Goal: Task Accomplishment & Management: Manage account settings

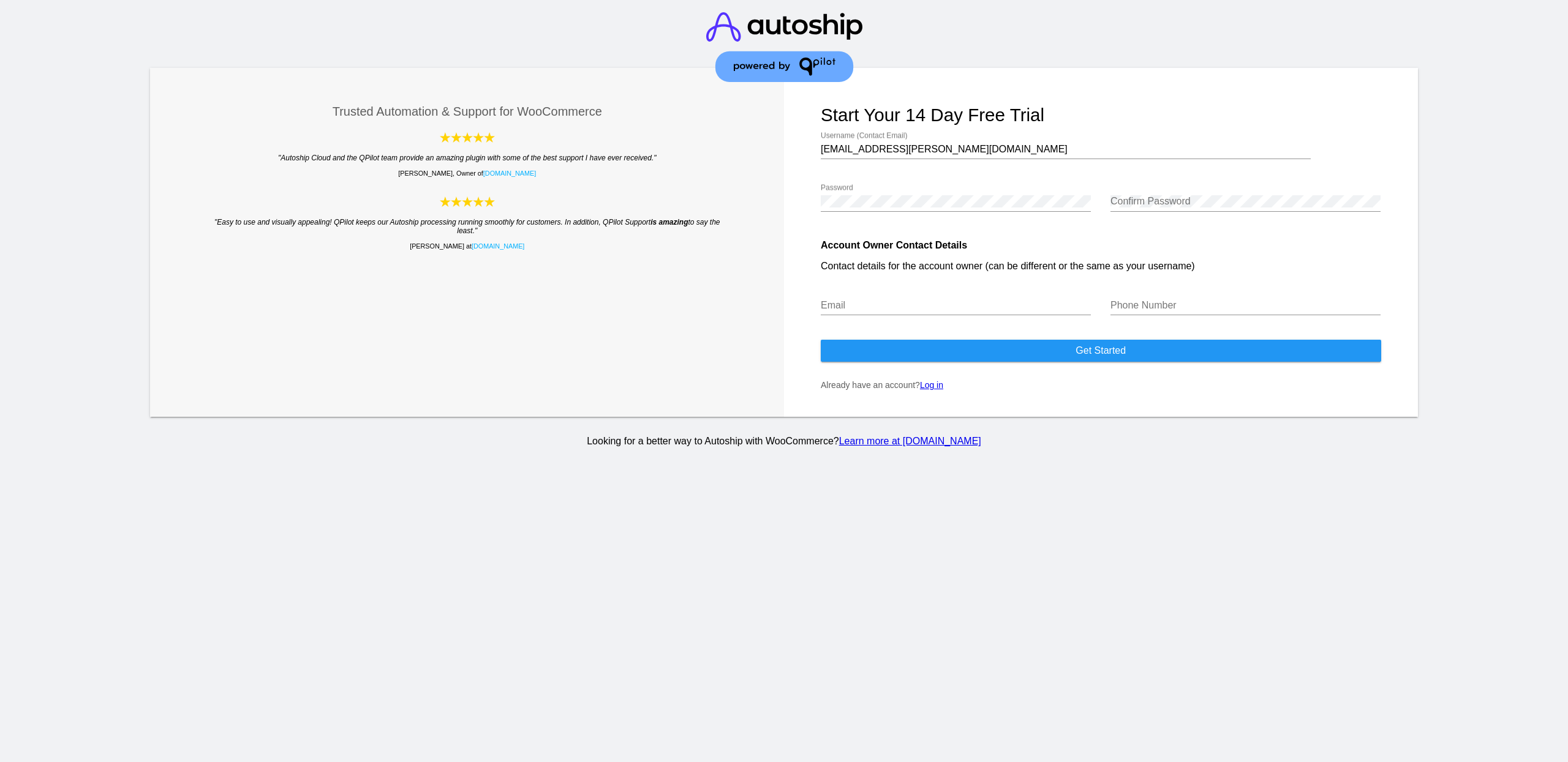
click at [940, 390] on link "Log in" at bounding box center [932, 384] width 23 height 10
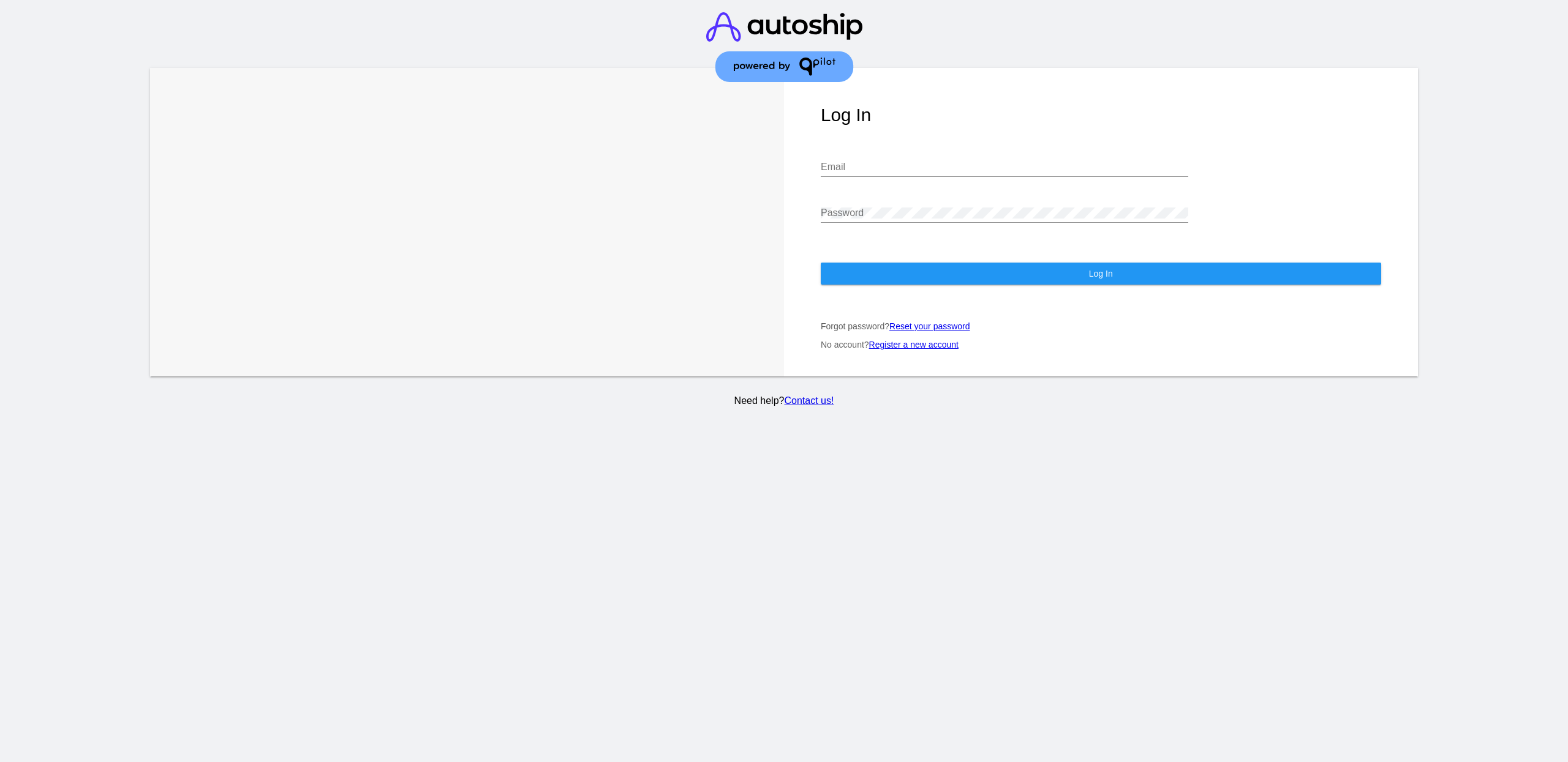
type input "[EMAIL_ADDRESS][PERSON_NAME][DOMAIN_NAME]"
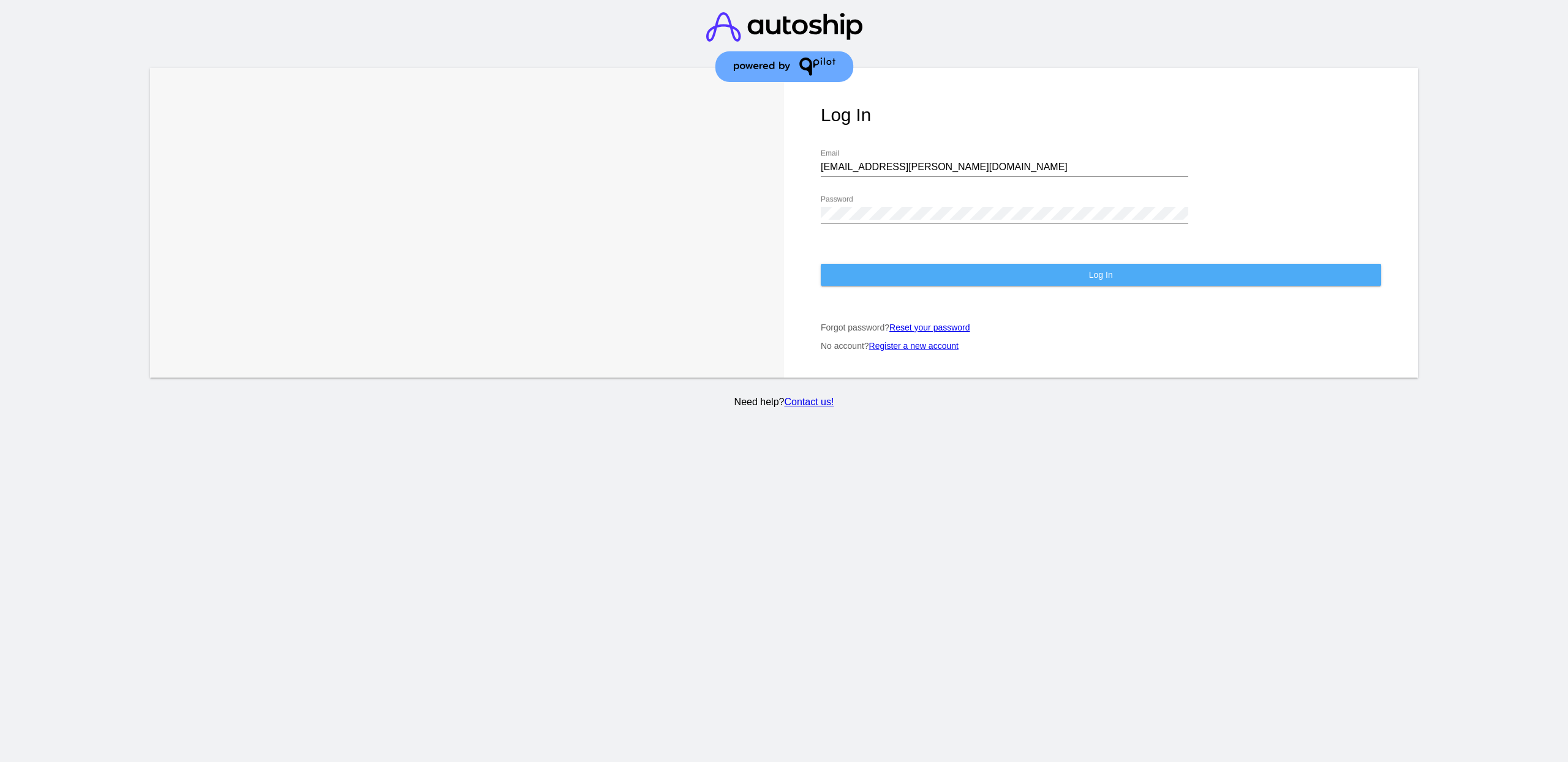
click at [900, 263] on button "Log In" at bounding box center [1101, 274] width 561 height 22
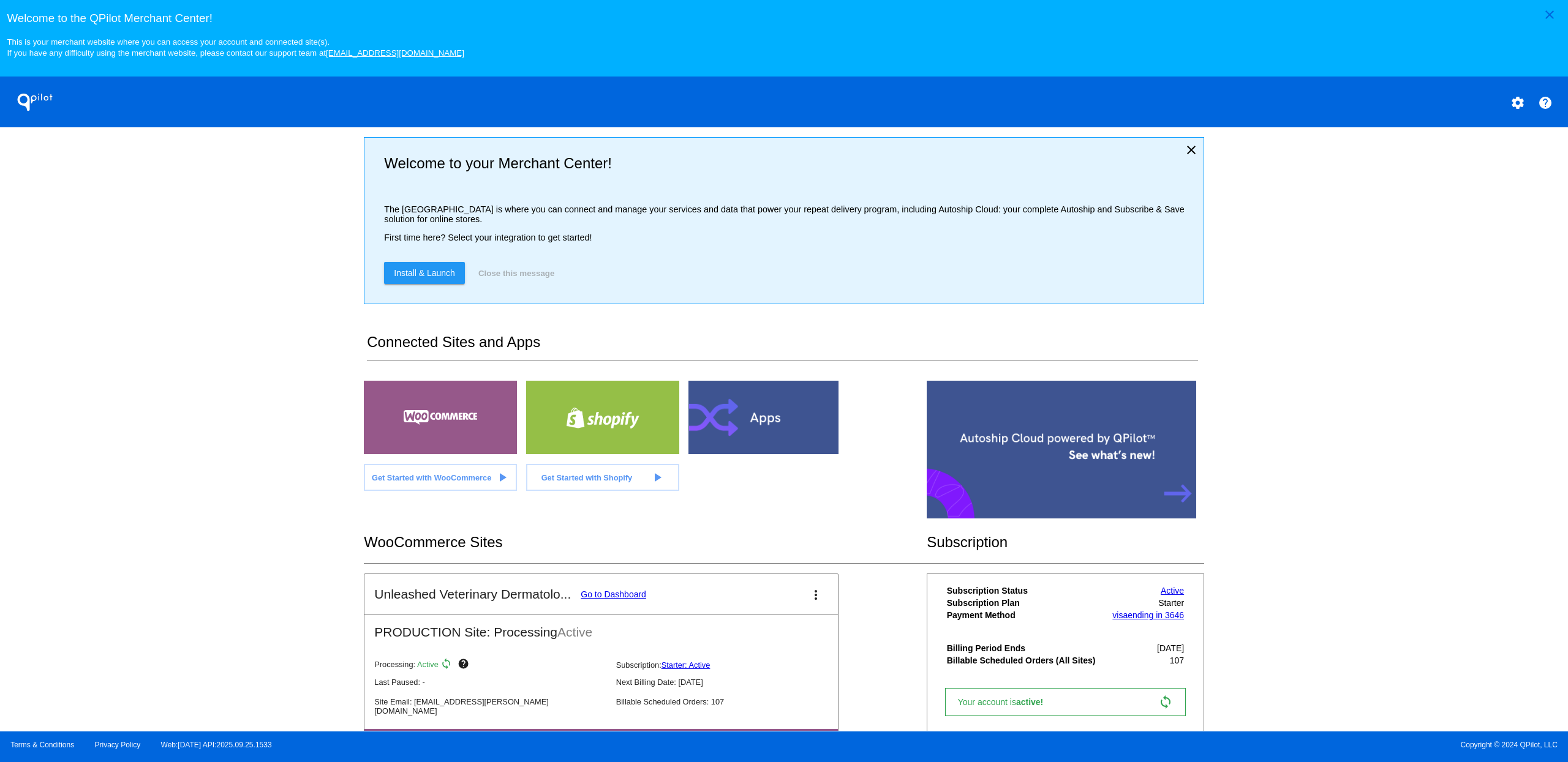
scroll to position [73, 0]
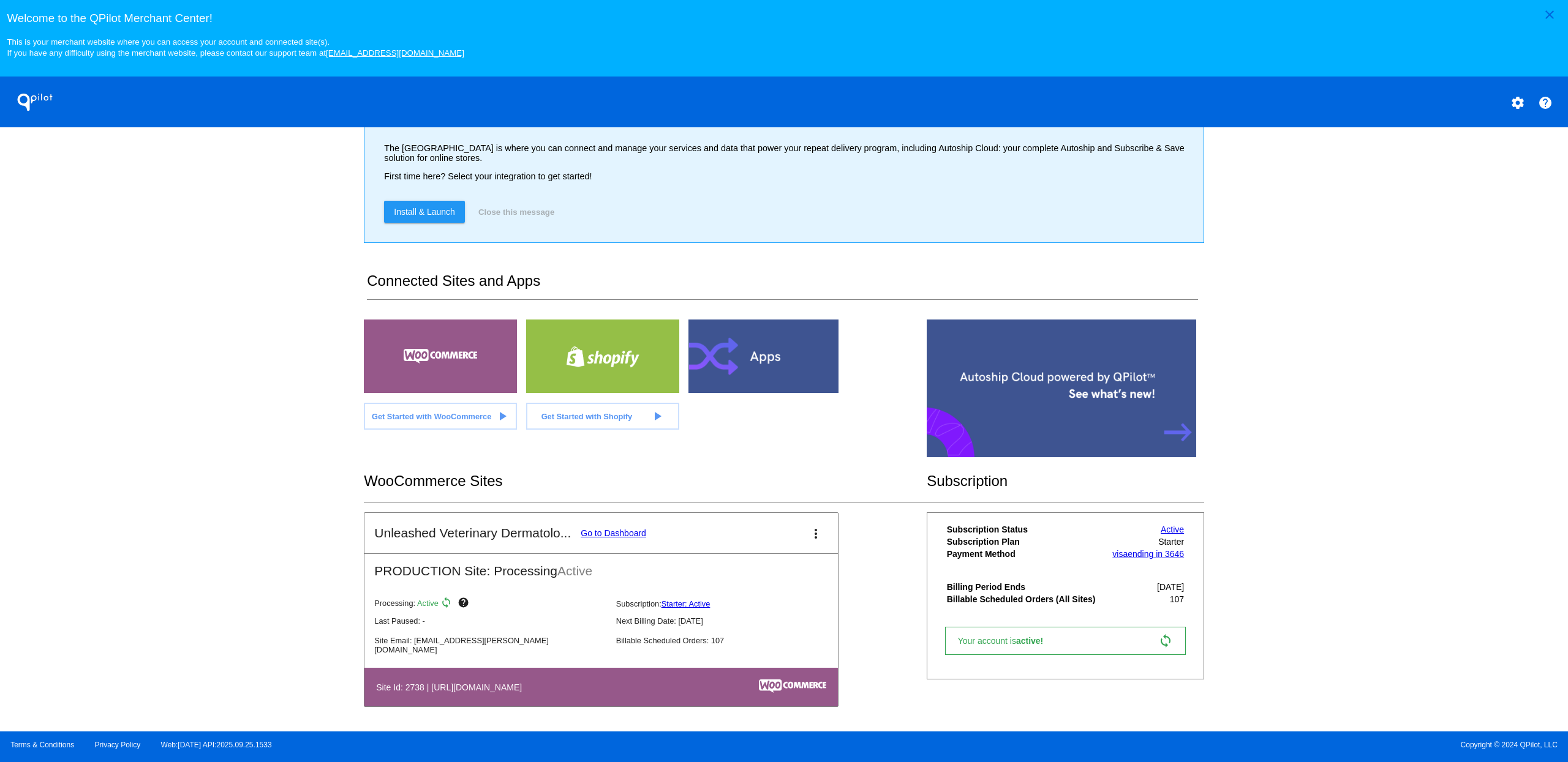
click at [602, 535] on link "Go to Dashboard" at bounding box center [613, 533] width 65 height 10
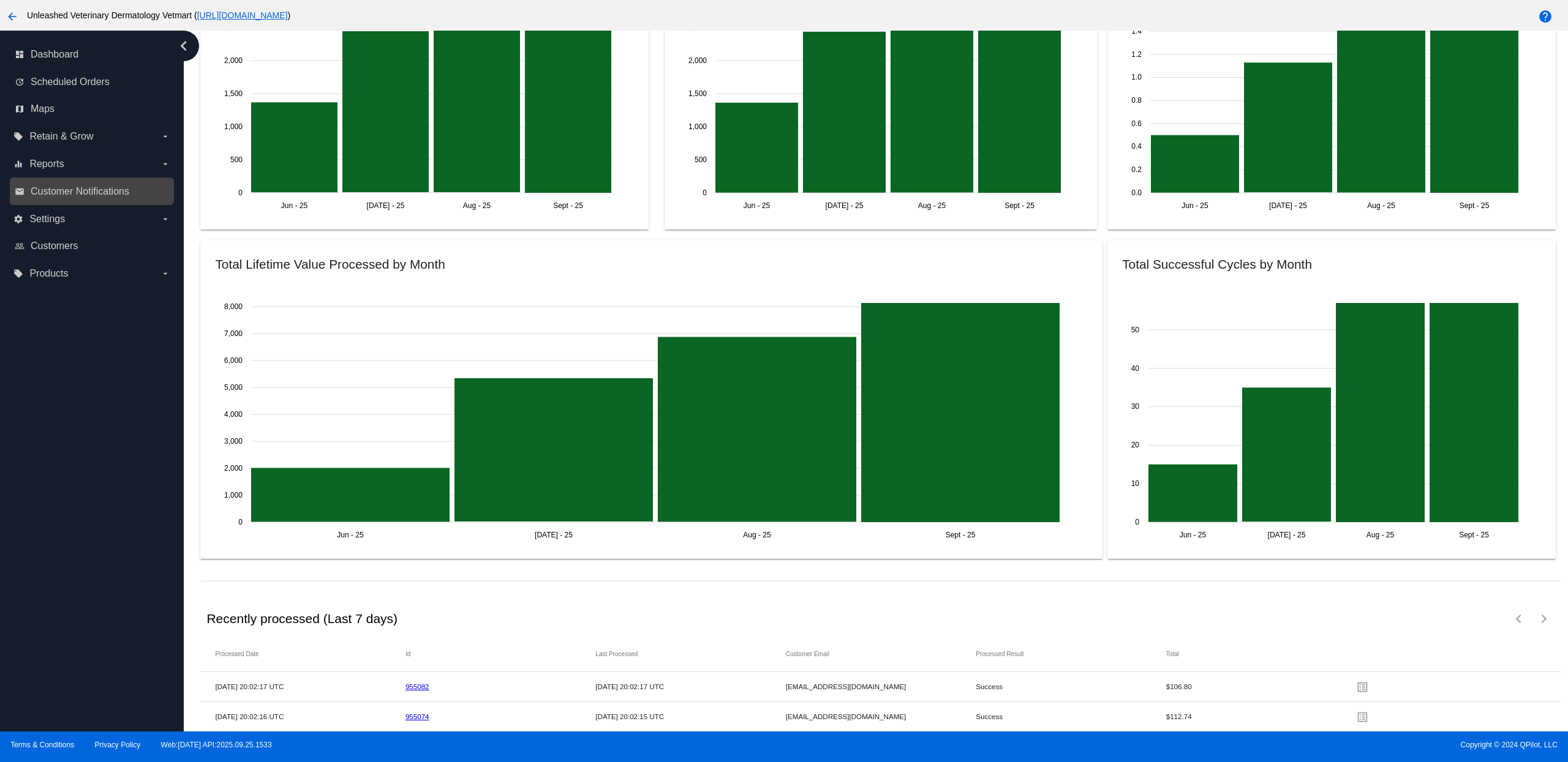
scroll to position [1376, 0]
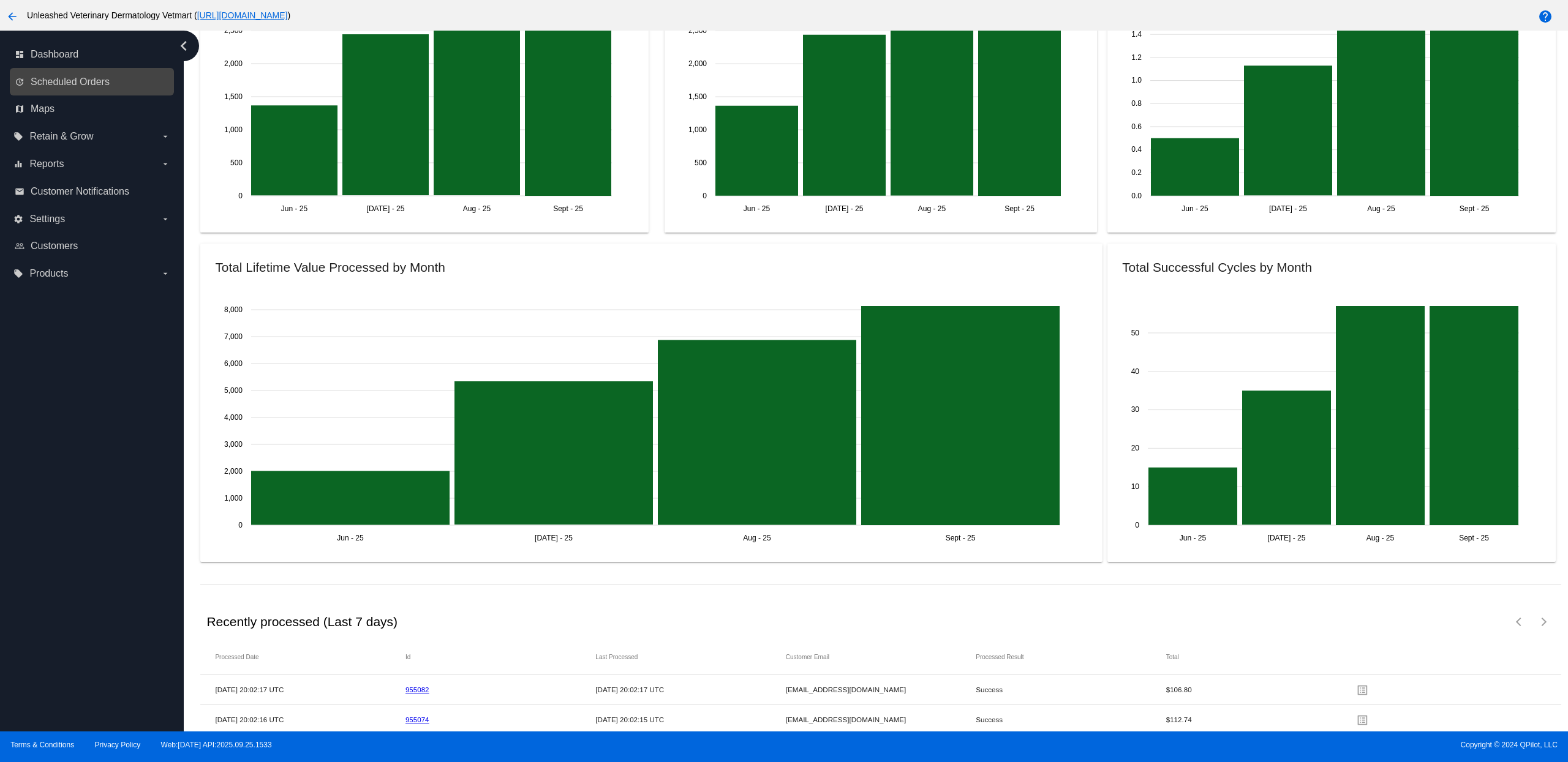
click at [76, 91] on link "update Scheduled Orders" at bounding box center [93, 82] width 155 height 19
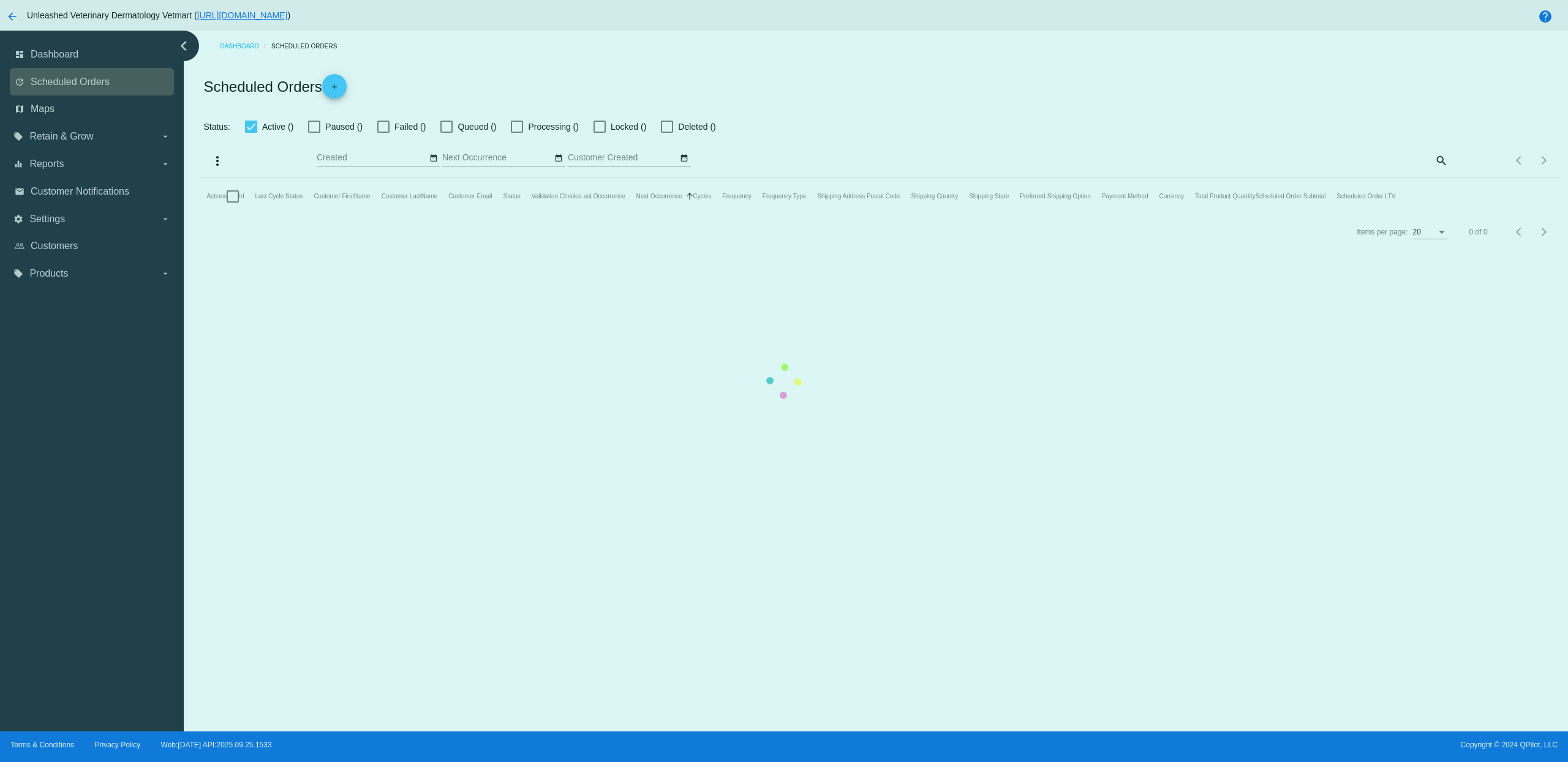
checkbox input "false"
checkbox input "true"
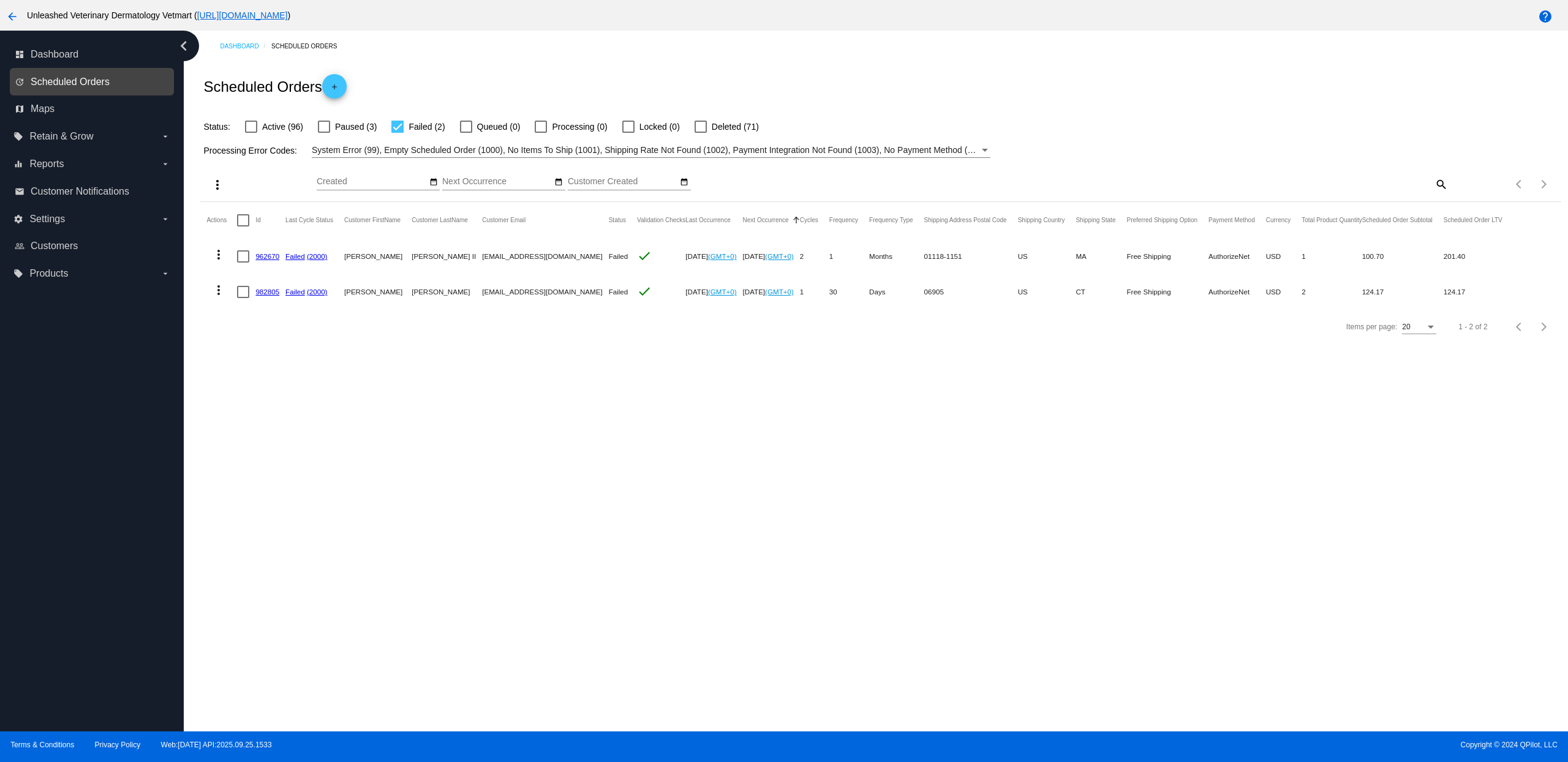
click at [72, 79] on span "Scheduled Orders" at bounding box center [71, 82] width 79 height 11
click at [64, 57] on span "Dashboard" at bounding box center [55, 55] width 48 height 11
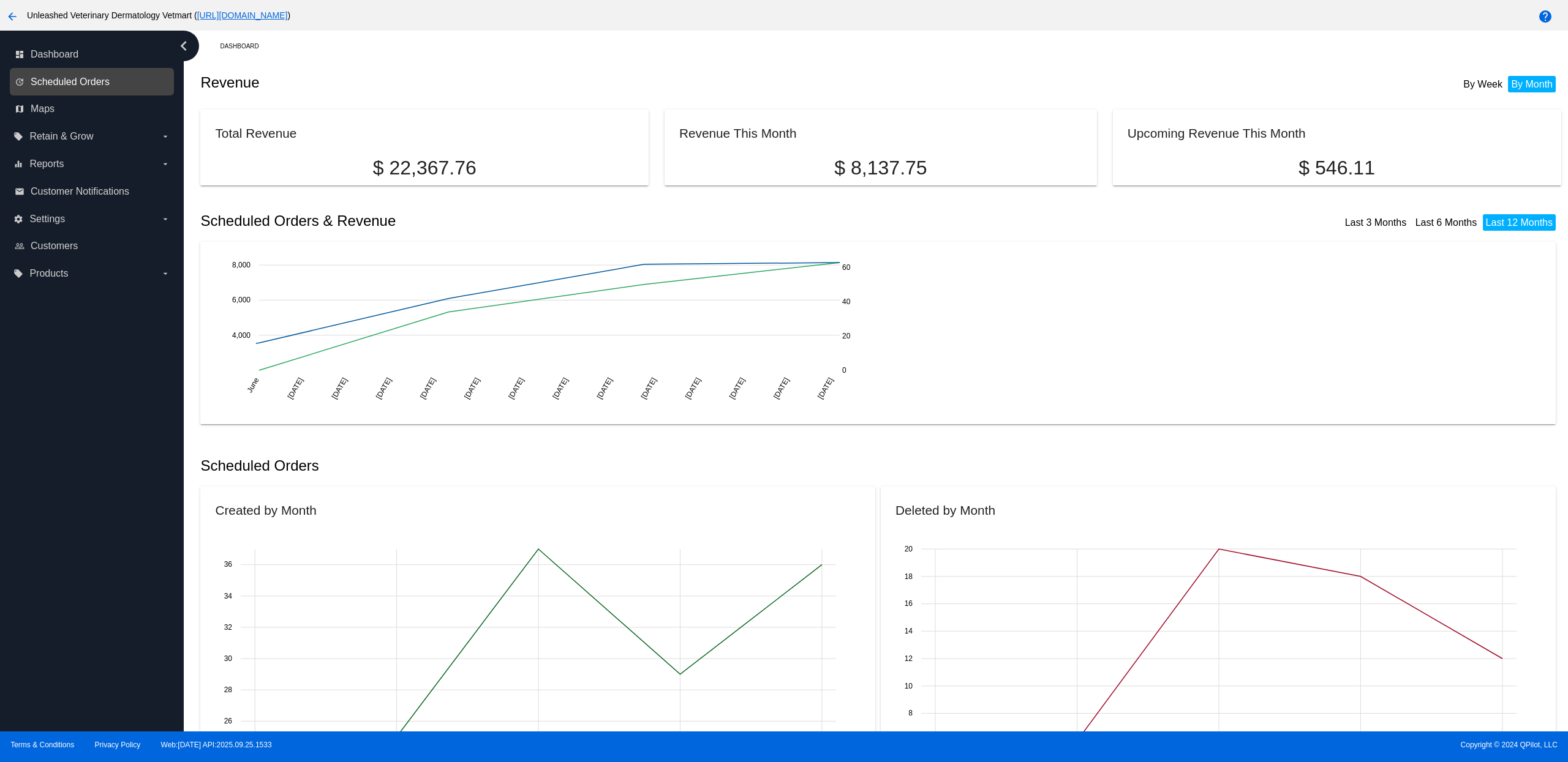
click at [77, 79] on span "Scheduled Orders" at bounding box center [71, 82] width 79 height 11
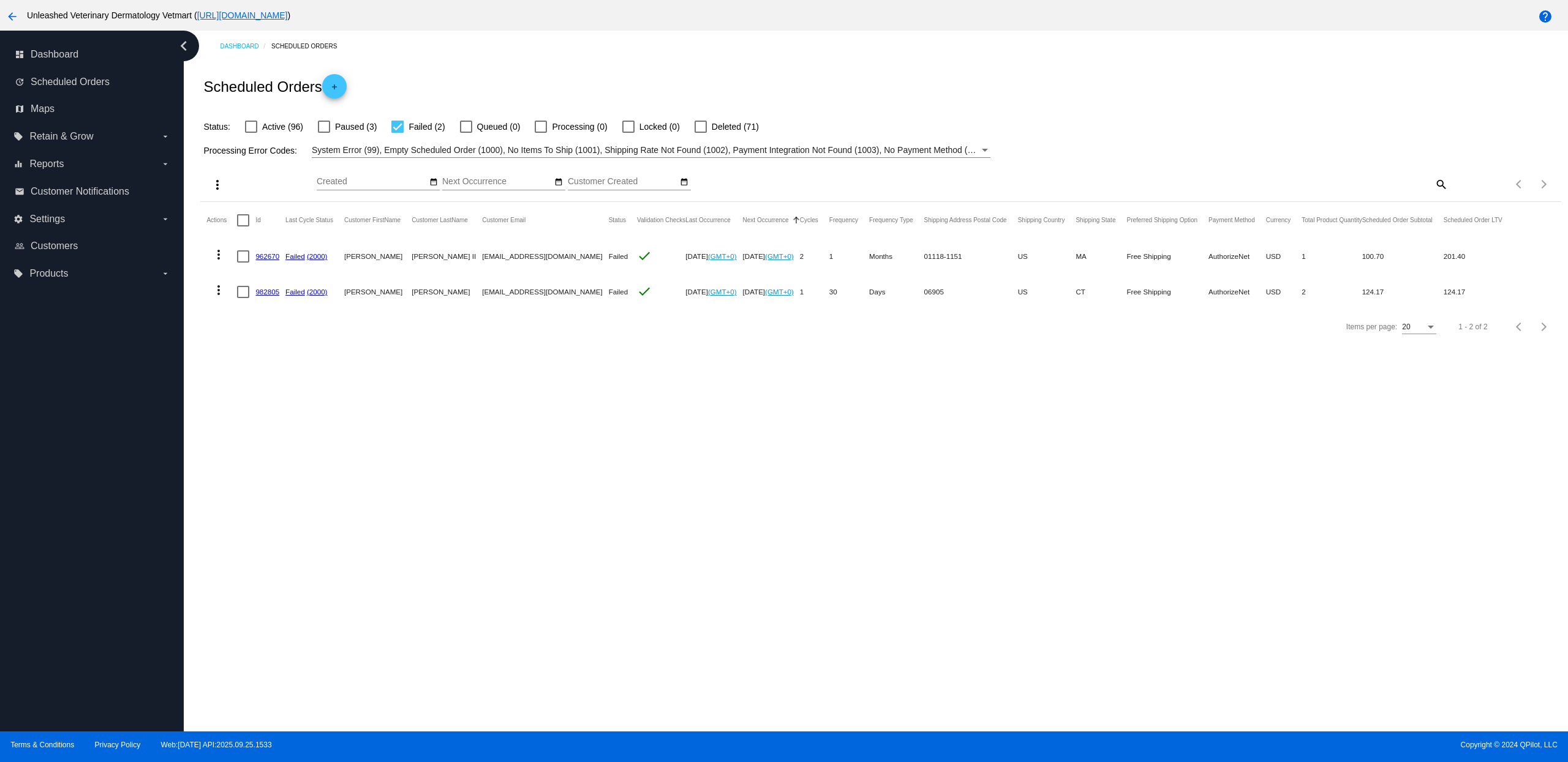
click at [401, 124] on div at bounding box center [398, 127] width 12 height 12
click at [398, 133] on input "Failed (2)" at bounding box center [397, 133] width 1 height 1
checkbox input "false"
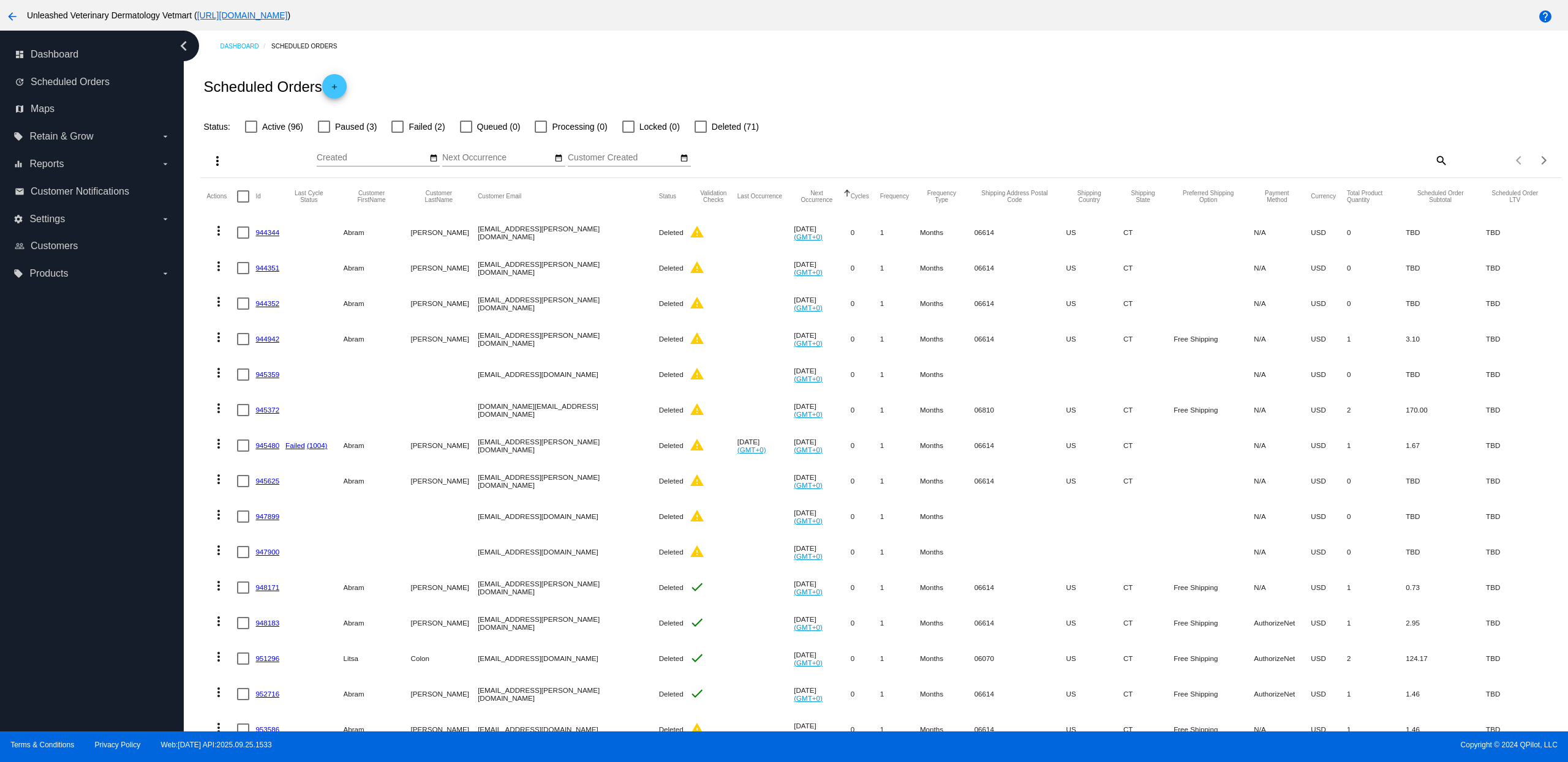
click at [258, 129] on label "Active (96)" at bounding box center [274, 126] width 58 height 15
click at [251, 133] on input "Active (96)" at bounding box center [250, 133] width 1 height 1
checkbox input "true"
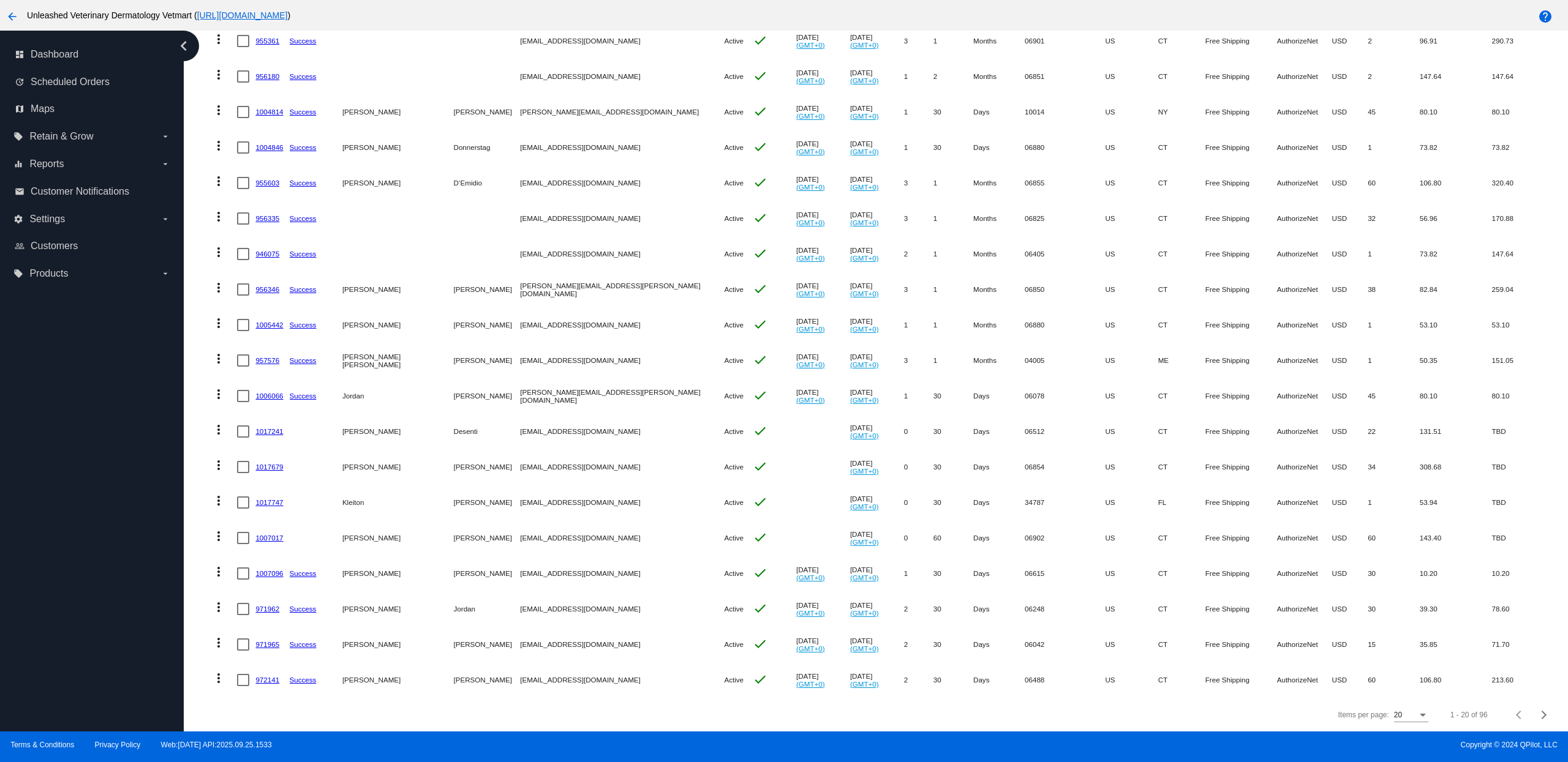
scroll to position [238, 0]
click at [1532, 717] on span "Next page" at bounding box center [1544, 714] width 25 height 6
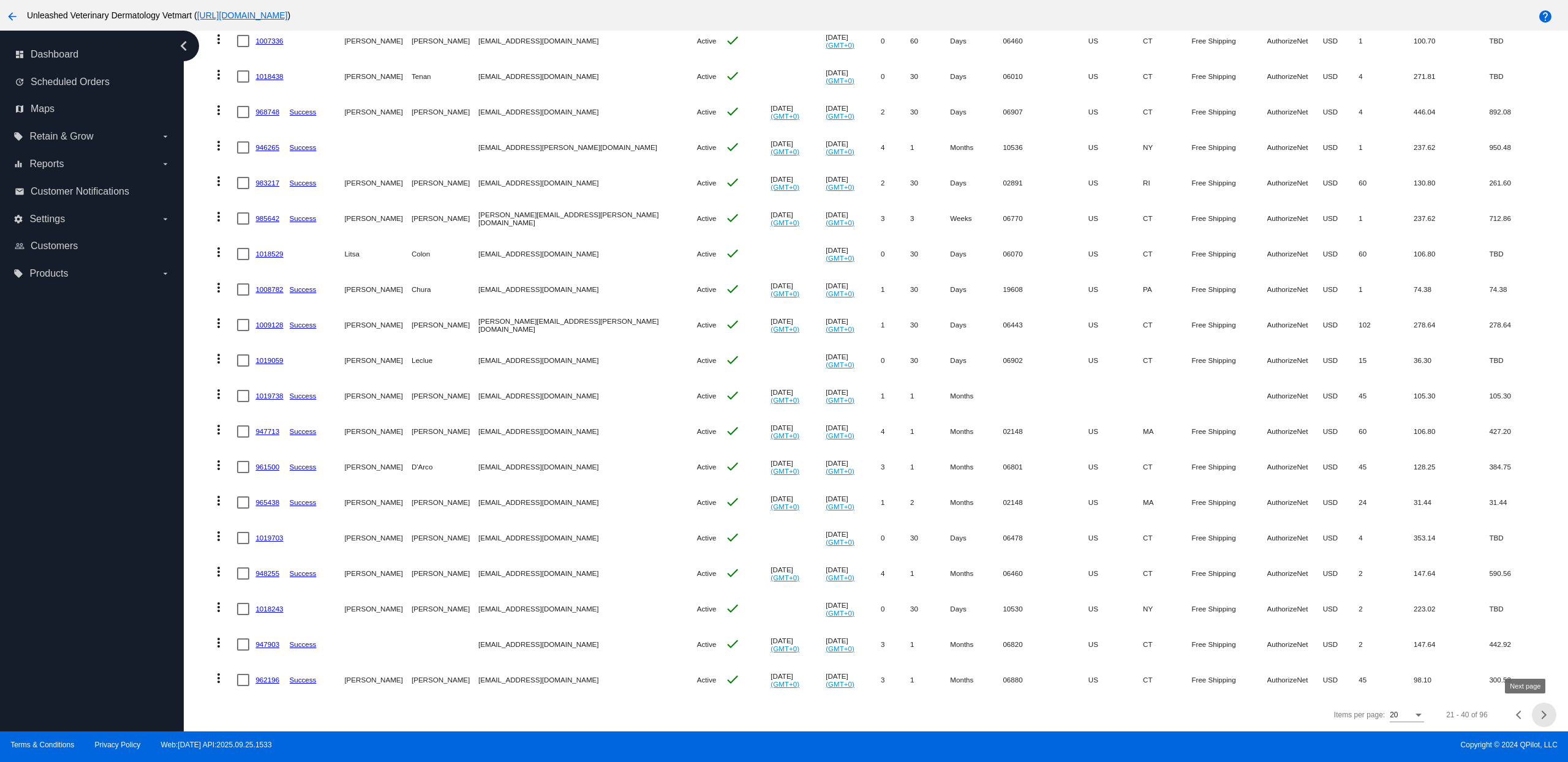
click at [1532, 716] on span "Next page" at bounding box center [1544, 714] width 25 height 6
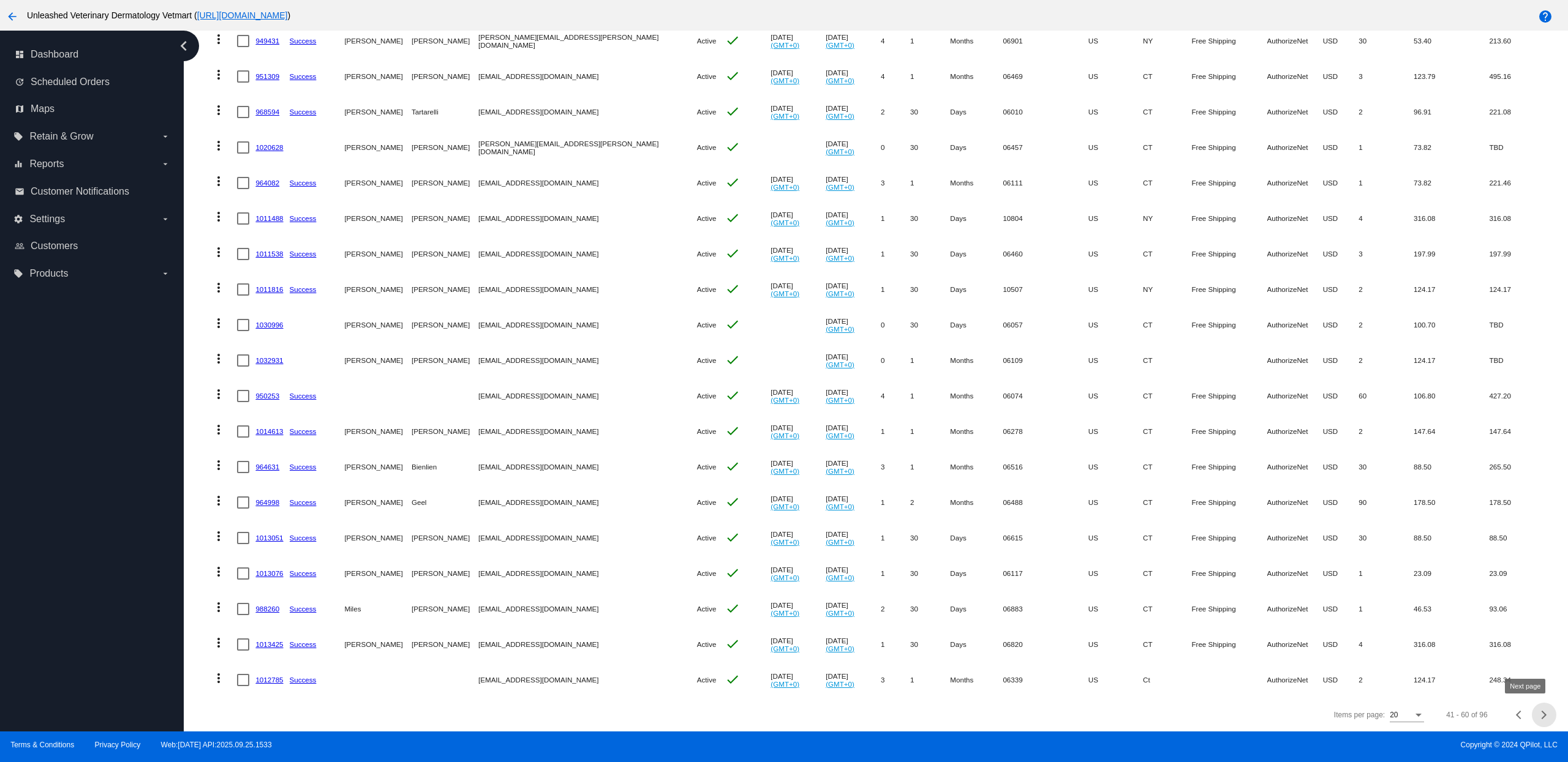
click at [1532, 719] on button "Next page" at bounding box center [1544, 715] width 25 height 25
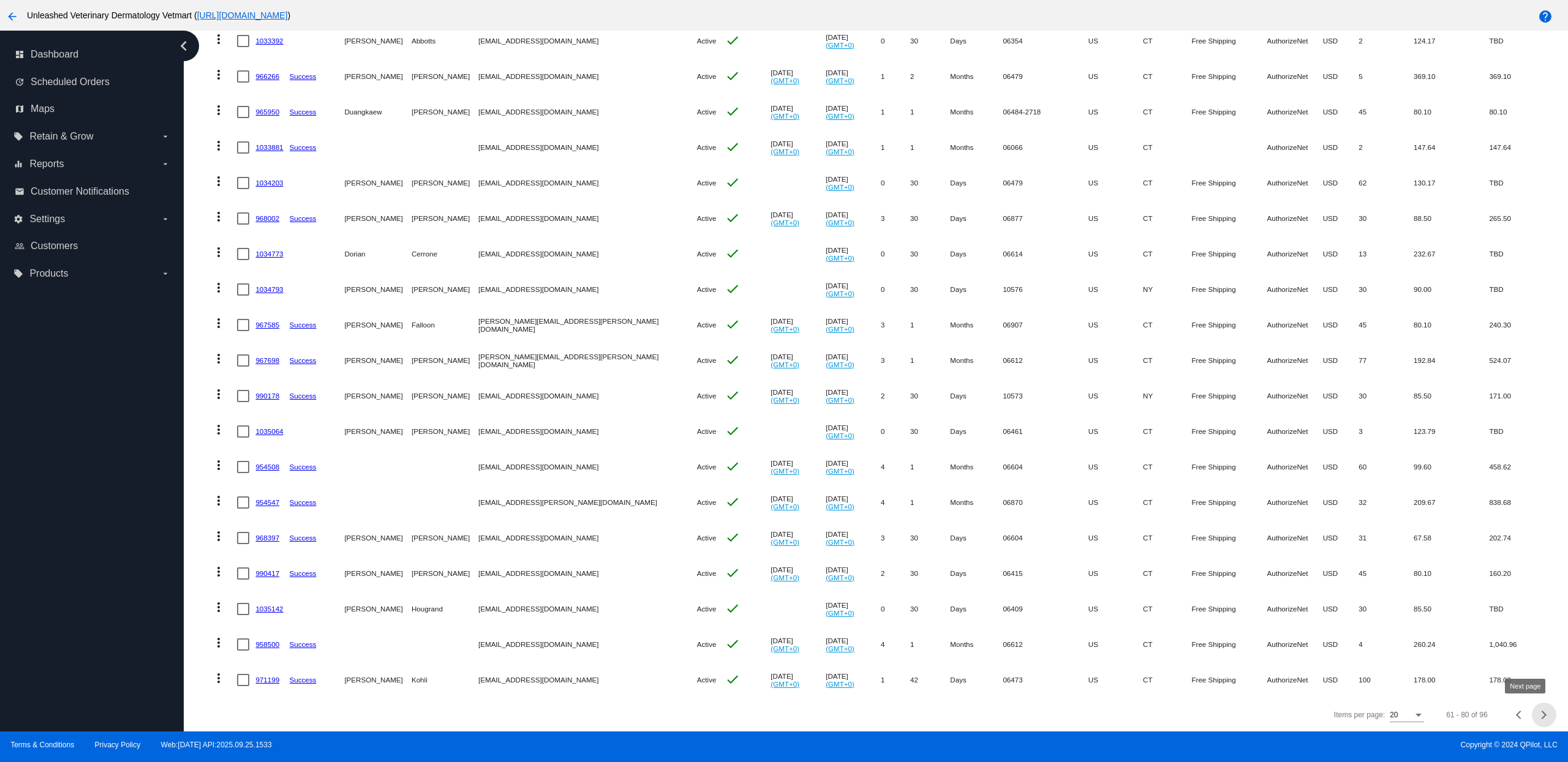
click at [1534, 714] on span "Next page" at bounding box center [1544, 714] width 25 height 6
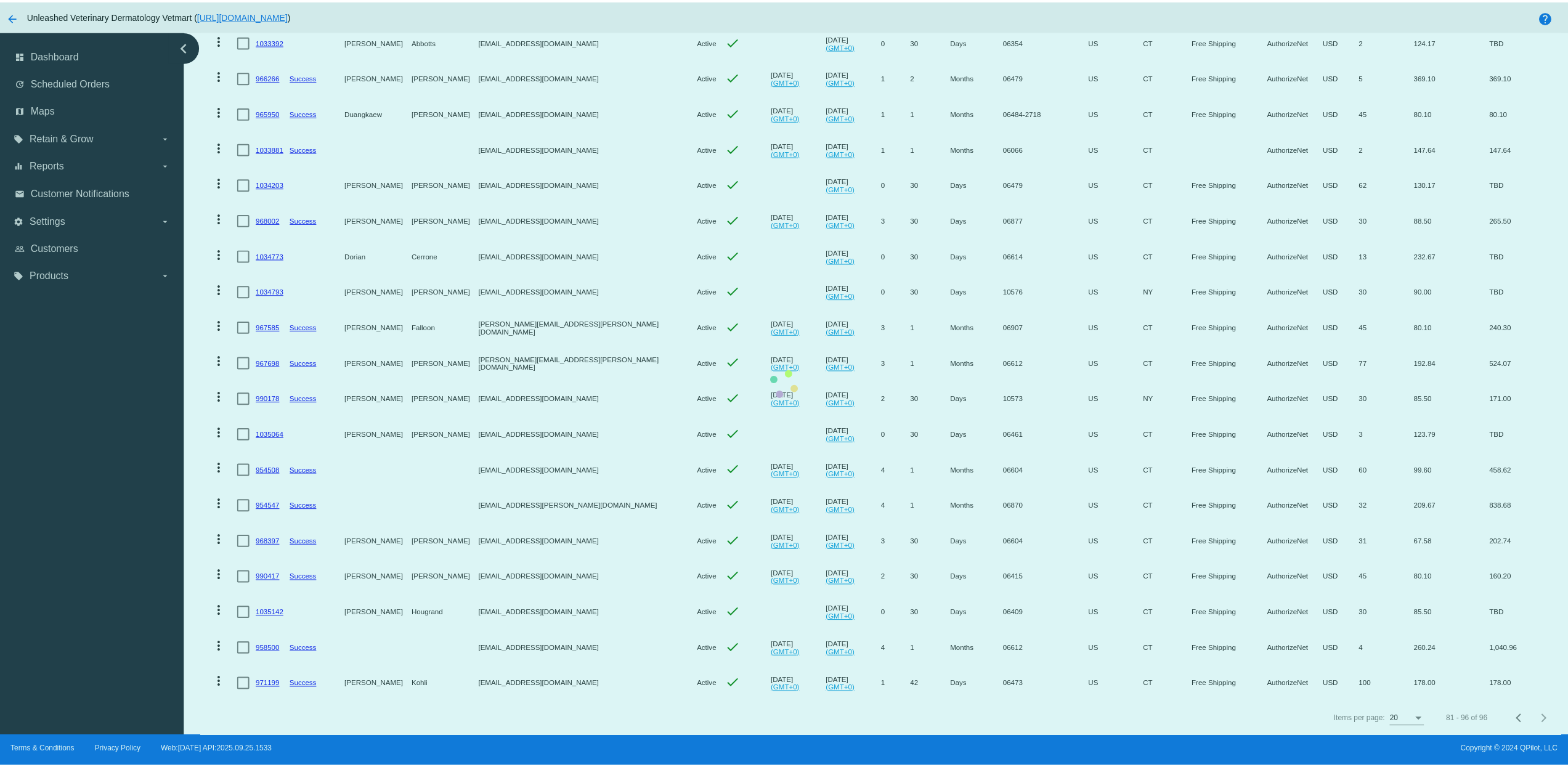
scroll to position [97, 0]
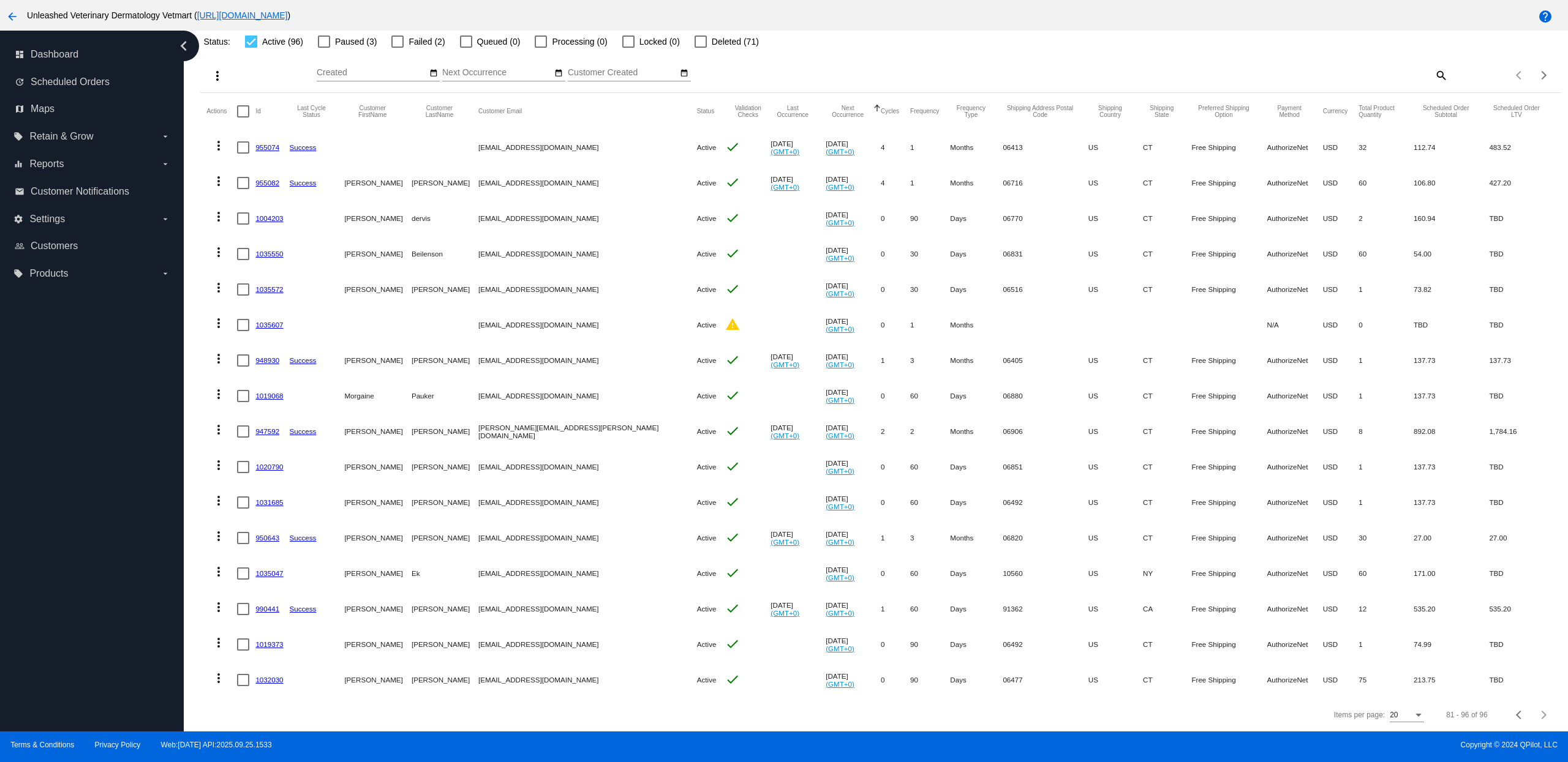
click at [240, 319] on div at bounding box center [243, 325] width 12 height 12
click at [242, 331] on input "checkbox" at bounding box center [242, 331] width 1 height 1
checkbox input "true"
click at [223, 318] on mat-icon "more_vert" at bounding box center [219, 322] width 15 height 15
click at [250, 460] on span "Delete" at bounding box center [256, 461] width 25 height 10
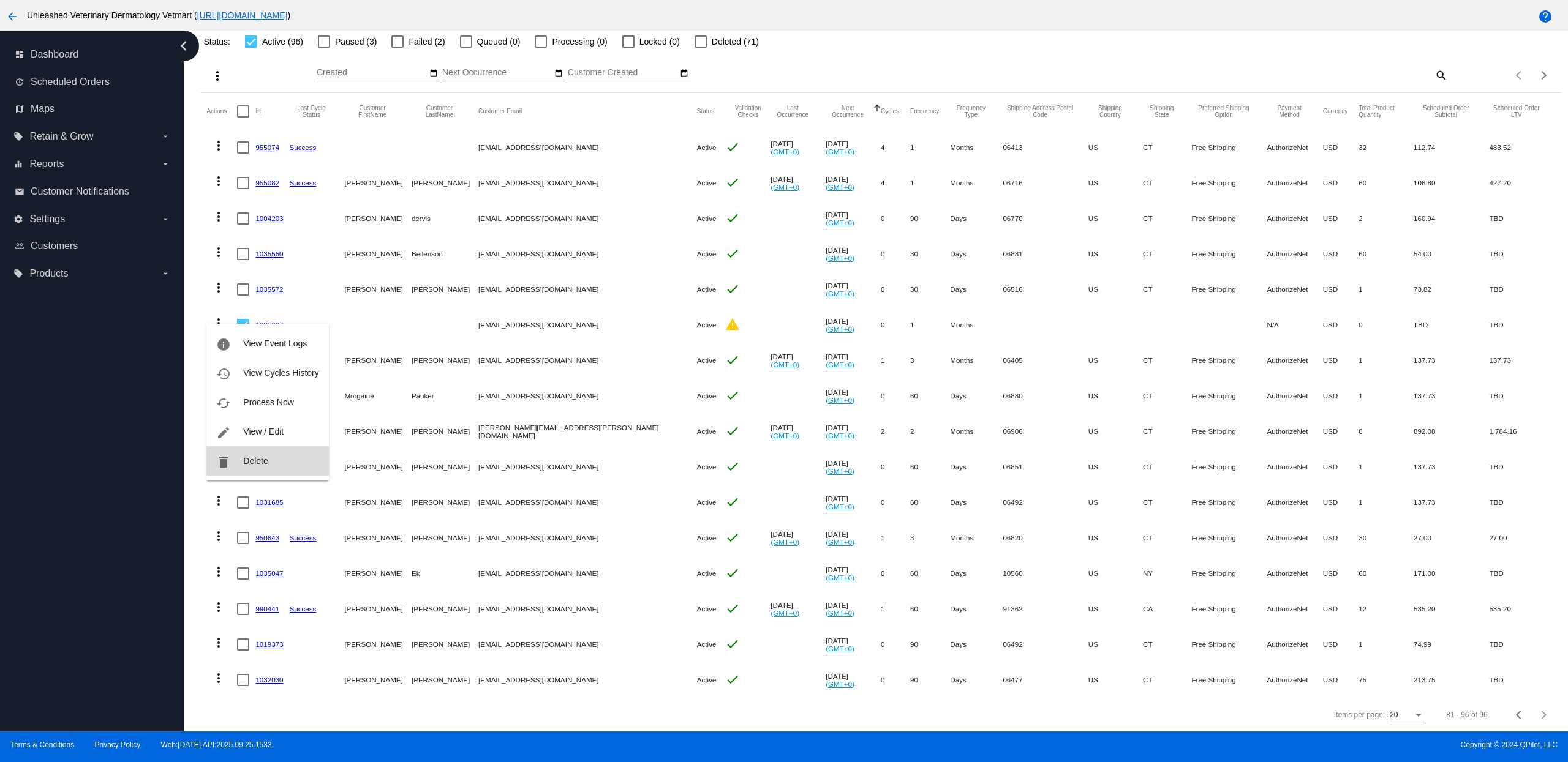
scroll to position [80, 0]
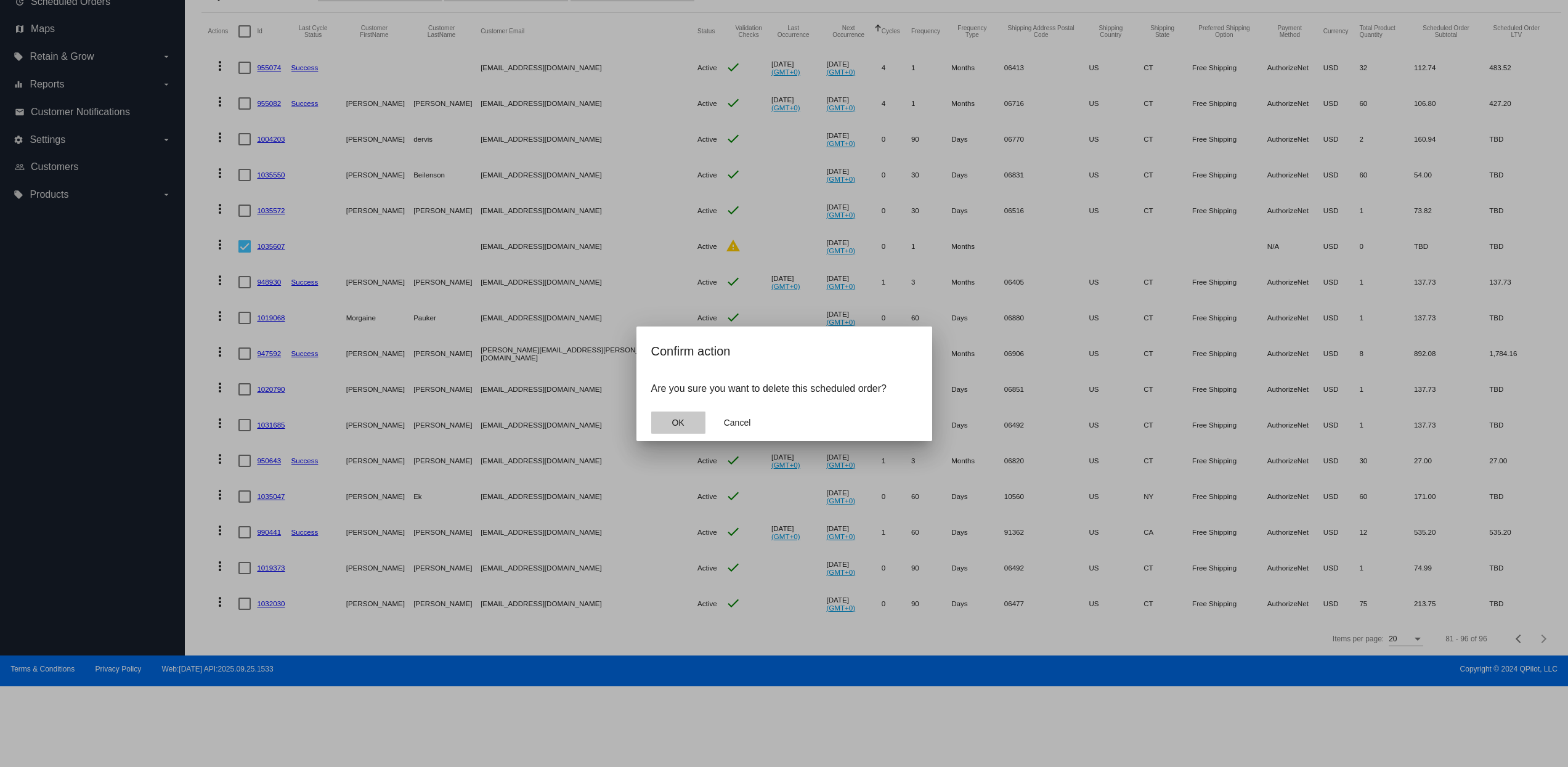
click at [692, 421] on button "OK" at bounding box center [678, 422] width 54 height 22
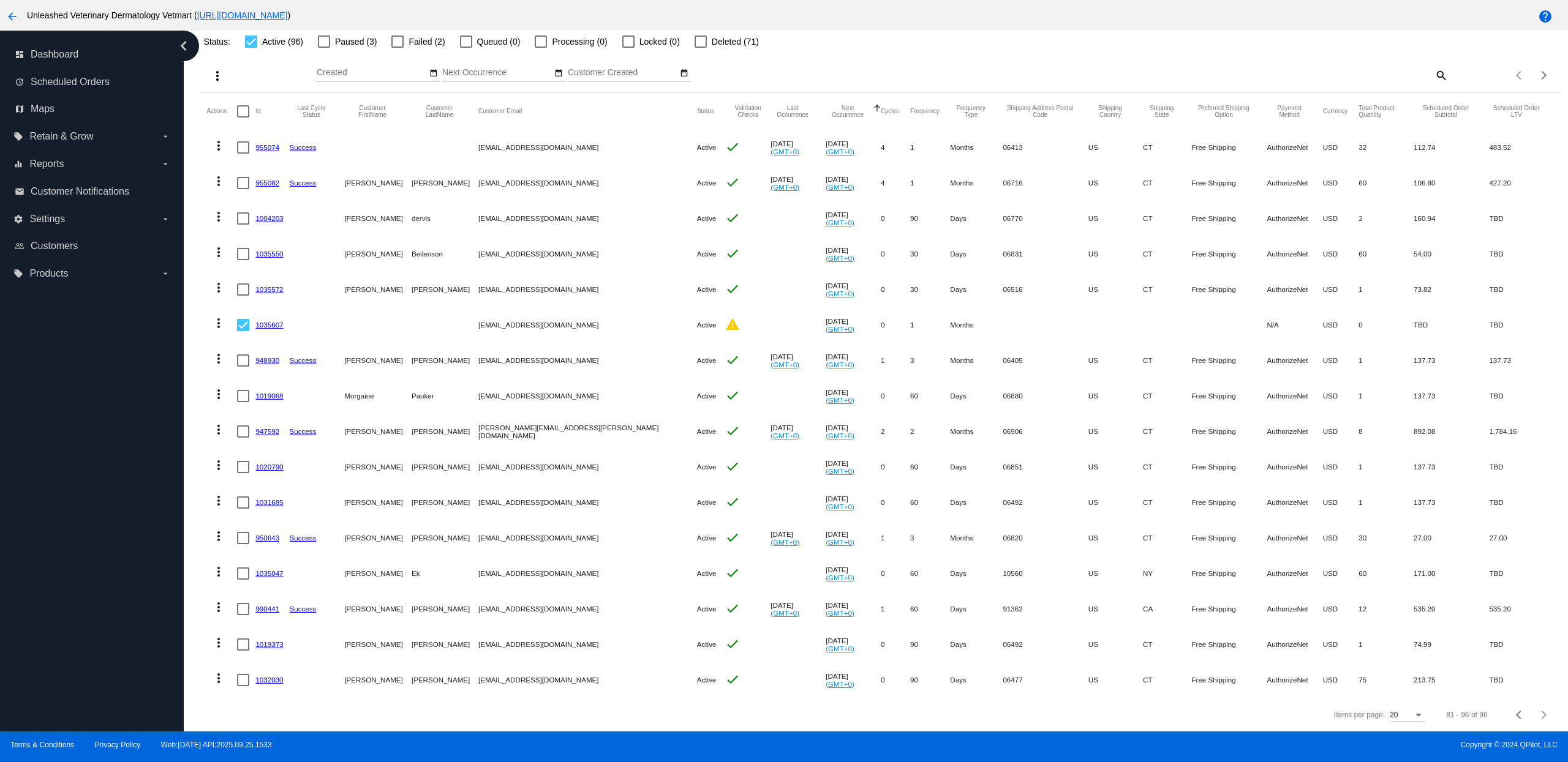
scroll to position [61, 0]
